Goal: Understand process/instructions

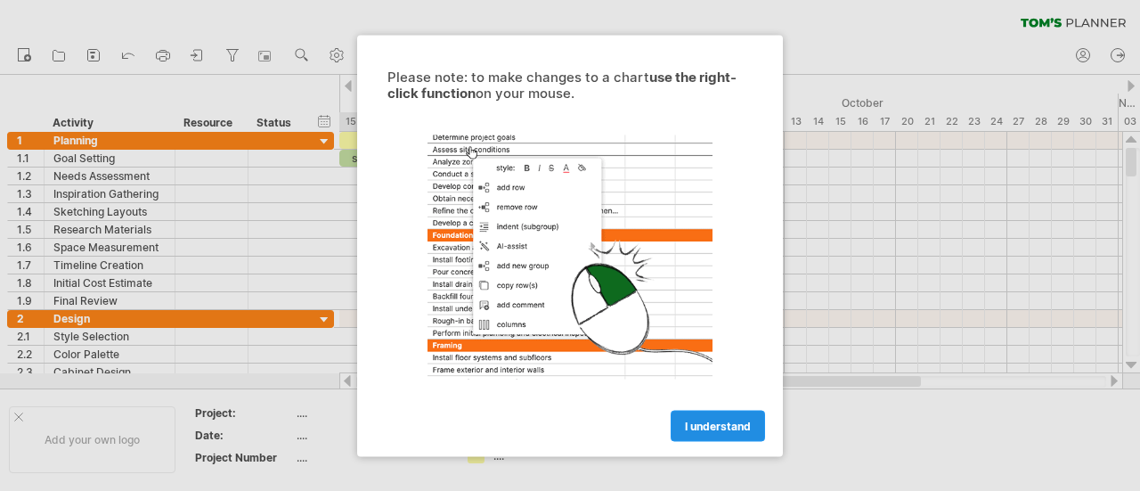
click at [718, 423] on span "I understand" at bounding box center [718, 425] width 66 height 13
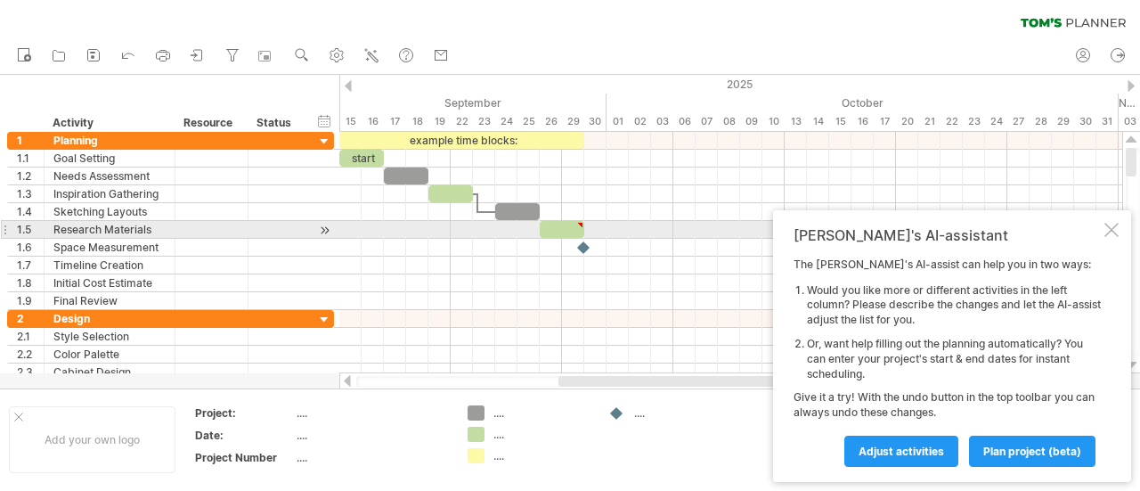
click at [1111, 232] on div at bounding box center [1112, 230] width 14 height 14
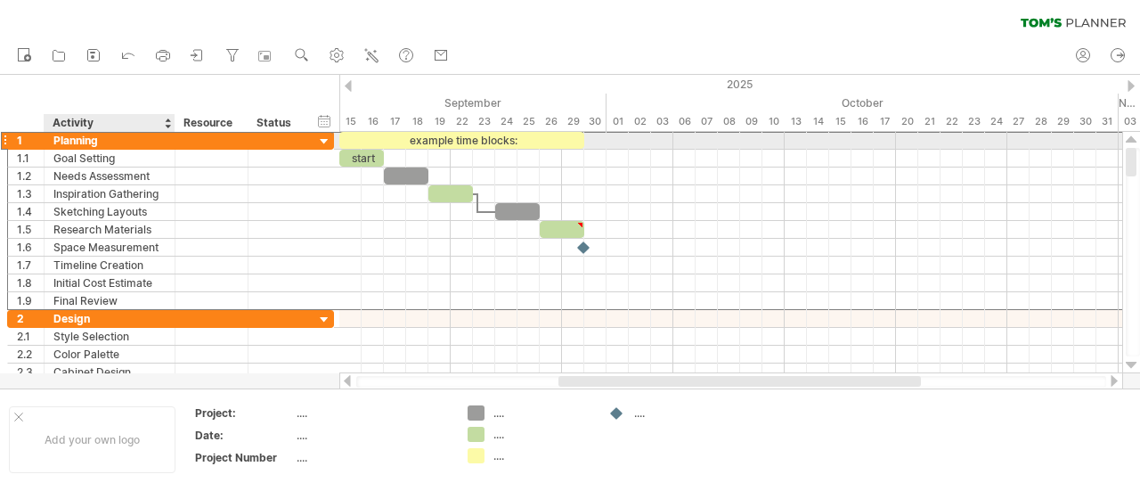
click at [80, 148] on div "Planning" at bounding box center [109, 140] width 112 height 17
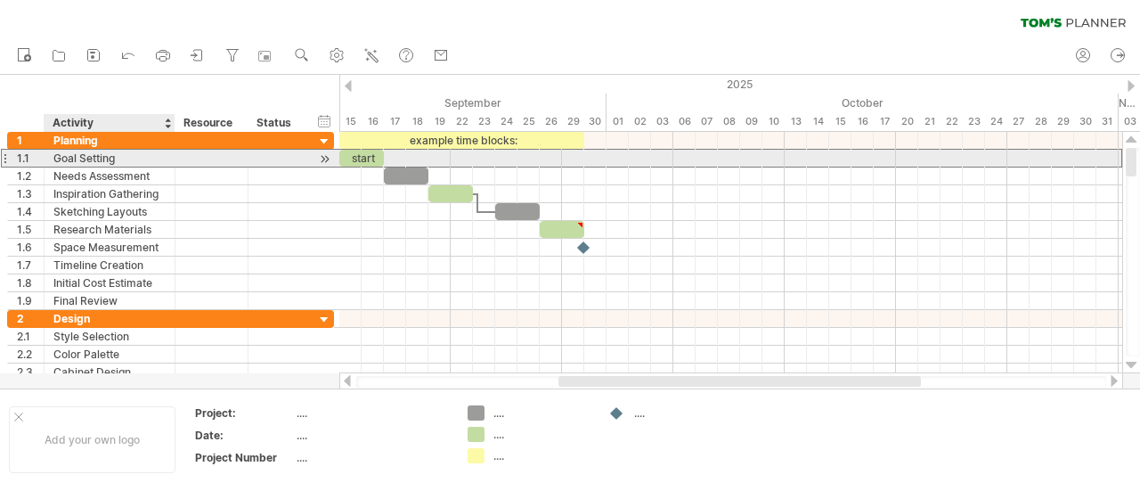
click at [91, 159] on div "Goal Setting" at bounding box center [109, 158] width 112 height 17
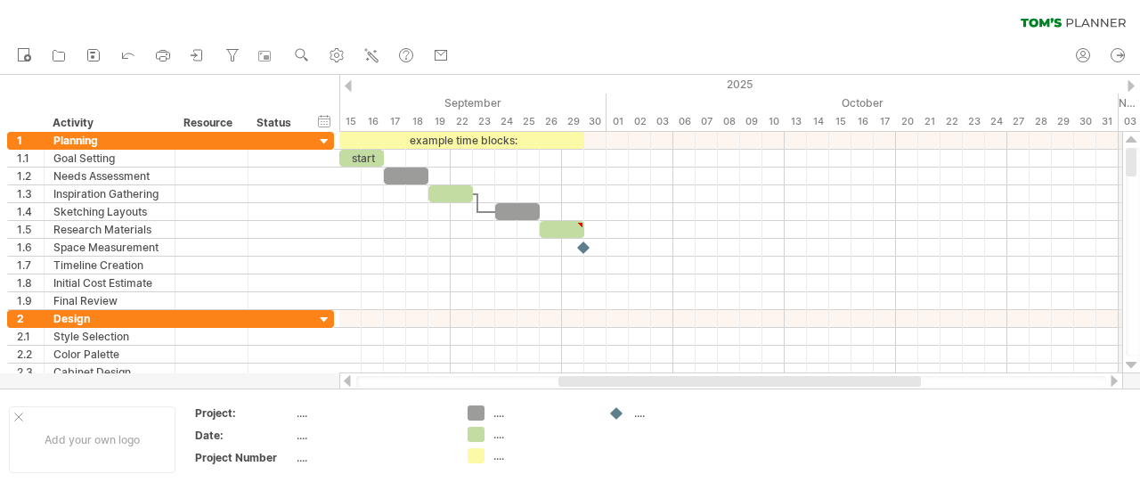
drag, startPoint x: 1132, startPoint y: 167, endPoint x: 1140, endPoint y: 88, distance: 78.7
click at [1140, 88] on div "Trying to reach [DOMAIN_NAME] Connected again... 0% clear filter new 1" at bounding box center [570, 245] width 1140 height 491
drag, startPoint x: 25, startPoint y: 119, endPoint x: 328, endPoint y: 140, distance: 303.6
click at [328, 140] on div "Trying to reach [DOMAIN_NAME] Connected again... 0% clear filter new 1" at bounding box center [570, 245] width 1140 height 491
click at [197, 53] on icon at bounding box center [198, 55] width 18 height 18
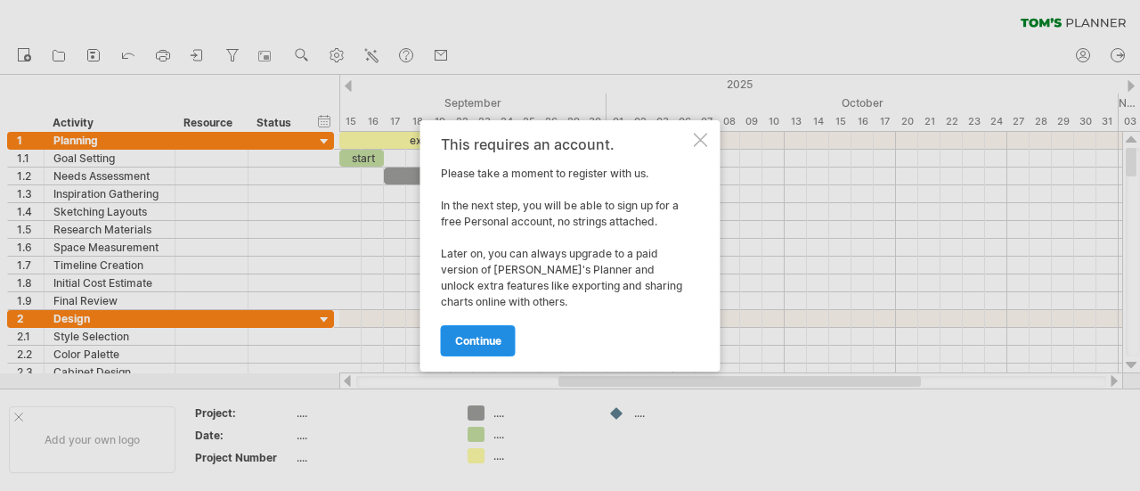
click at [481, 331] on link "continue" at bounding box center [478, 340] width 75 height 31
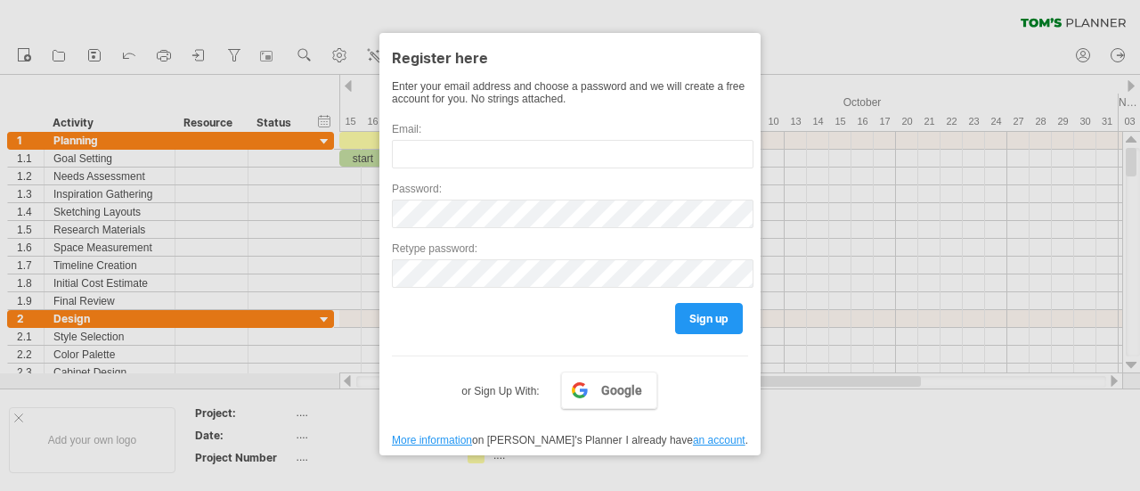
click at [826, 23] on div at bounding box center [570, 245] width 1140 height 491
click at [593, 14] on div at bounding box center [570, 245] width 1140 height 491
